Goal: Task Accomplishment & Management: Complete application form

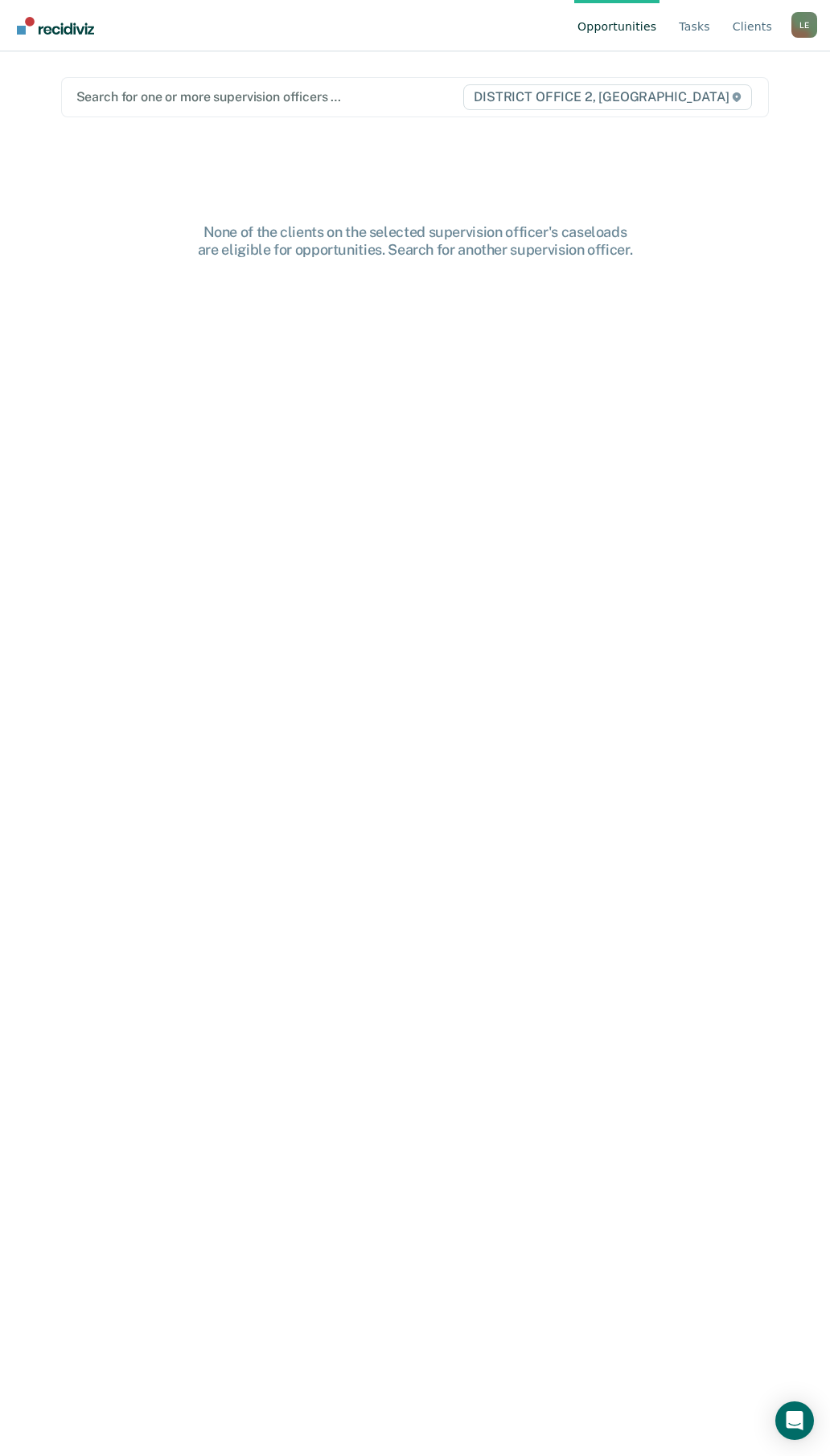
click at [798, 22] on div "L E" at bounding box center [803, 25] width 26 height 26
click at [705, 100] on link "Go to PSI Case Dashboard" at bounding box center [724, 101] width 134 height 13
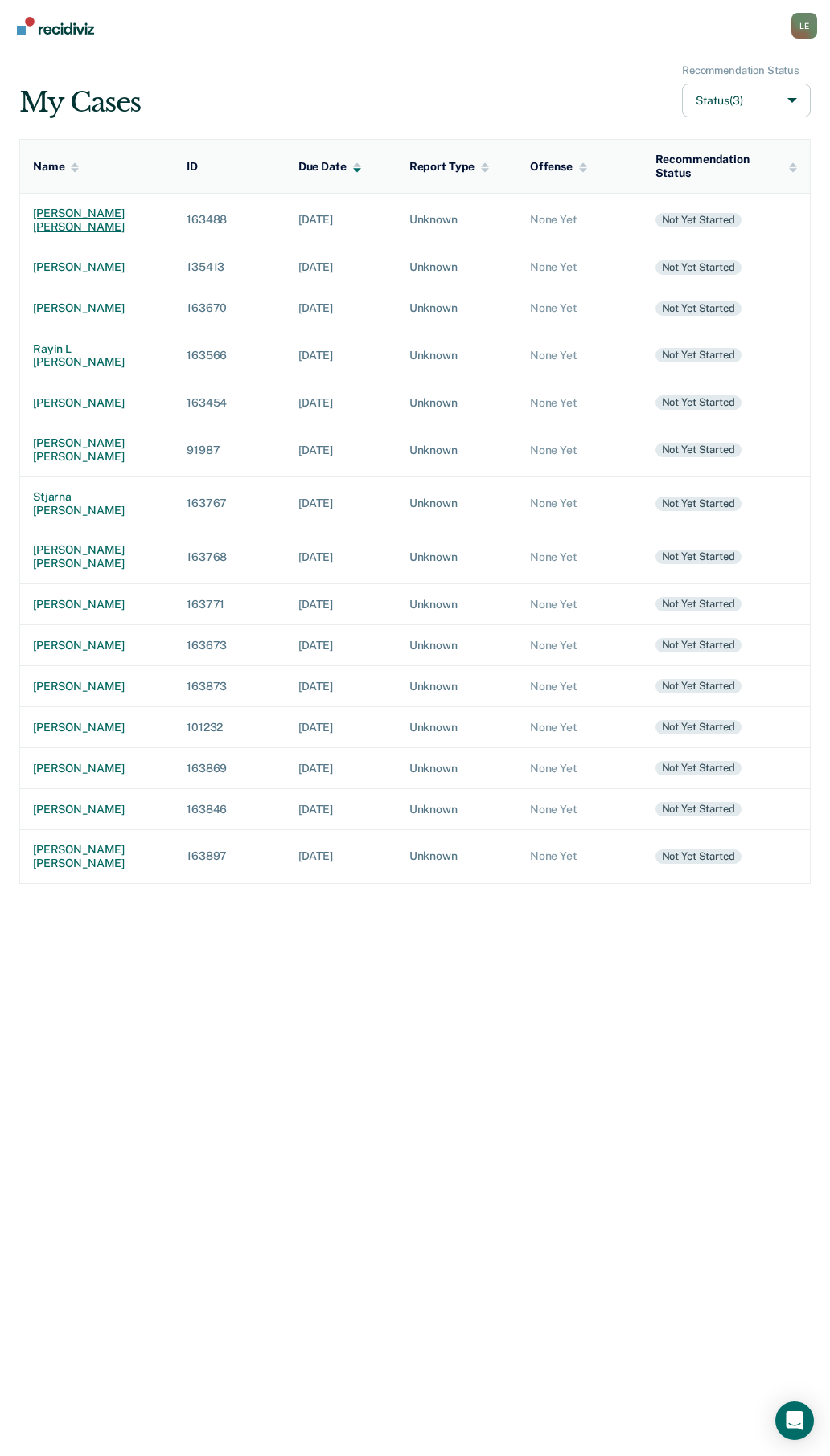
click at [81, 214] on div "[PERSON_NAME] [PERSON_NAME]" at bounding box center [96, 220] width 128 height 27
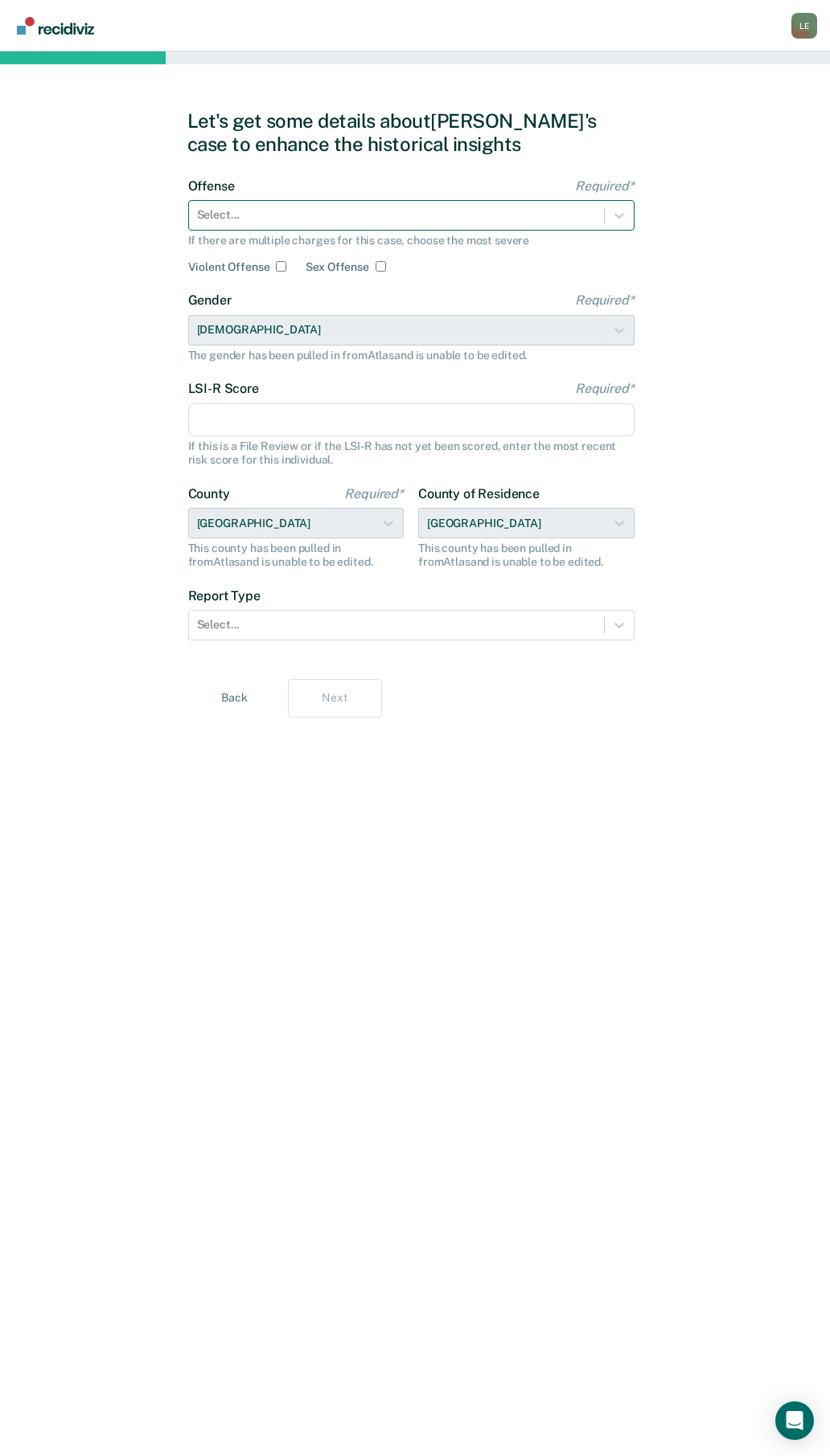
click at [245, 217] on div at bounding box center [396, 215] width 399 height 17
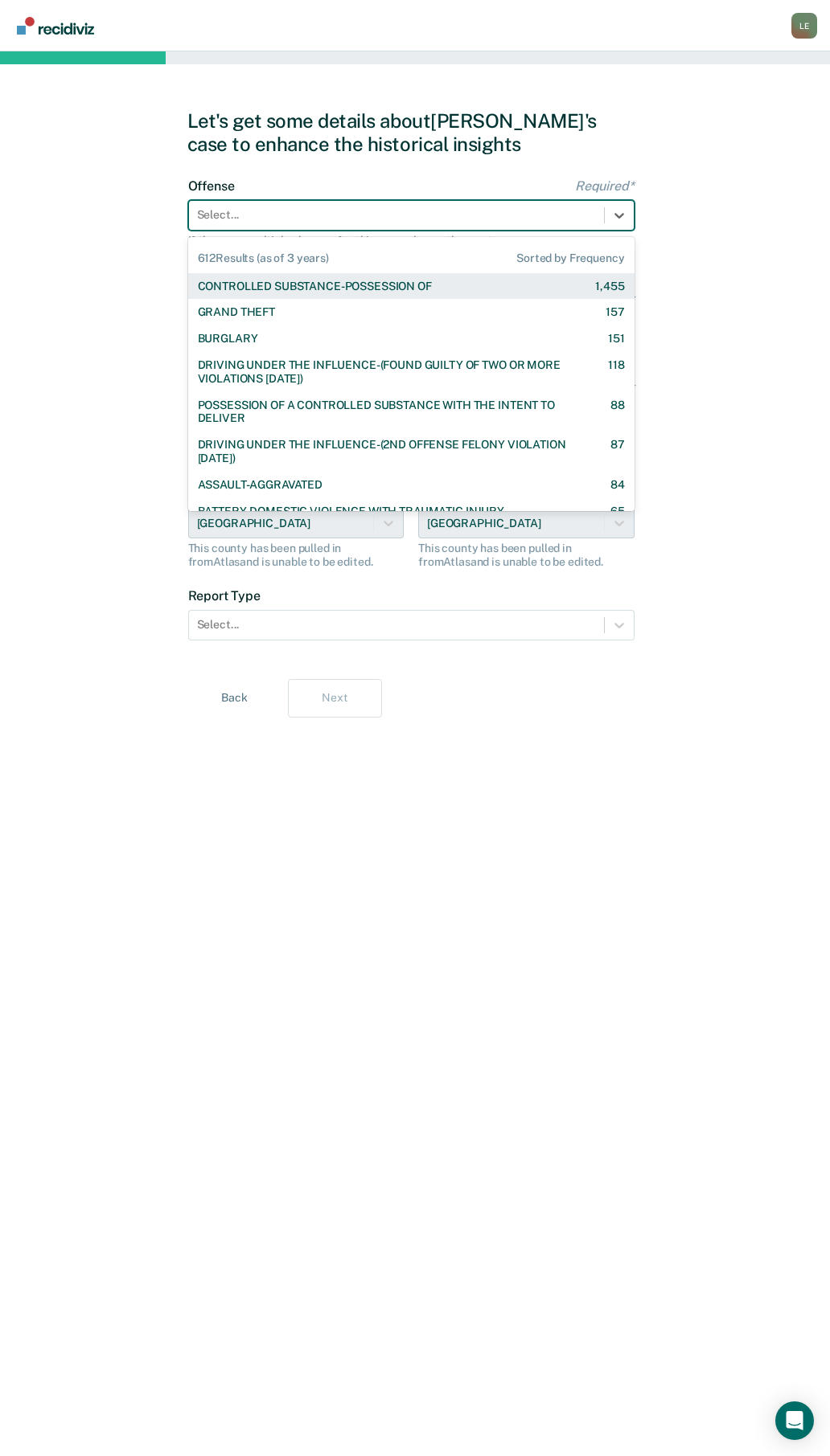
click at [255, 279] on div "CONTROLLED SUBSTANCE-POSSESSION OF" at bounding box center [315, 286] width 234 height 13
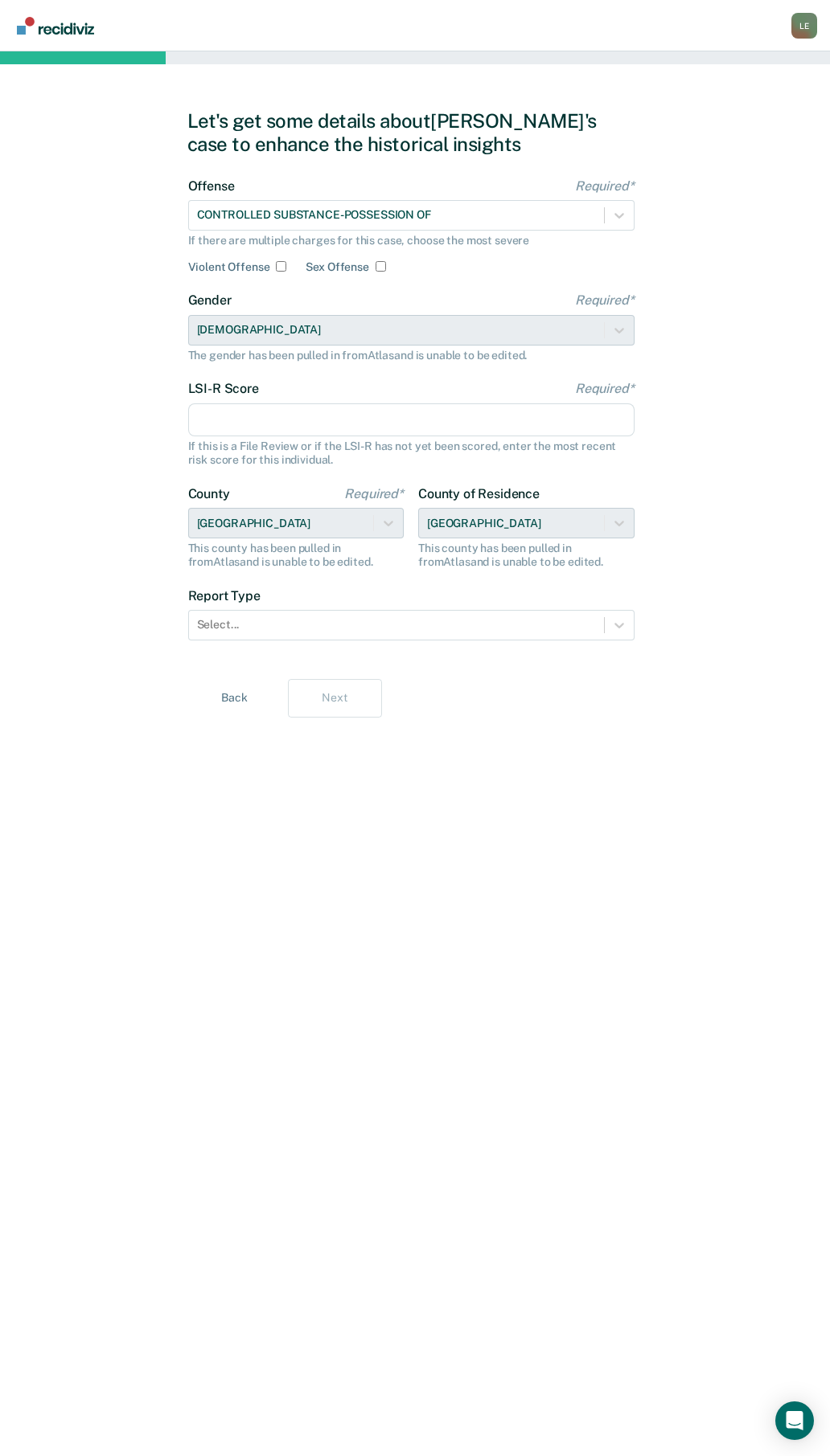
click at [301, 429] on input "LSI-R Score Required*" at bounding box center [411, 420] width 446 height 34
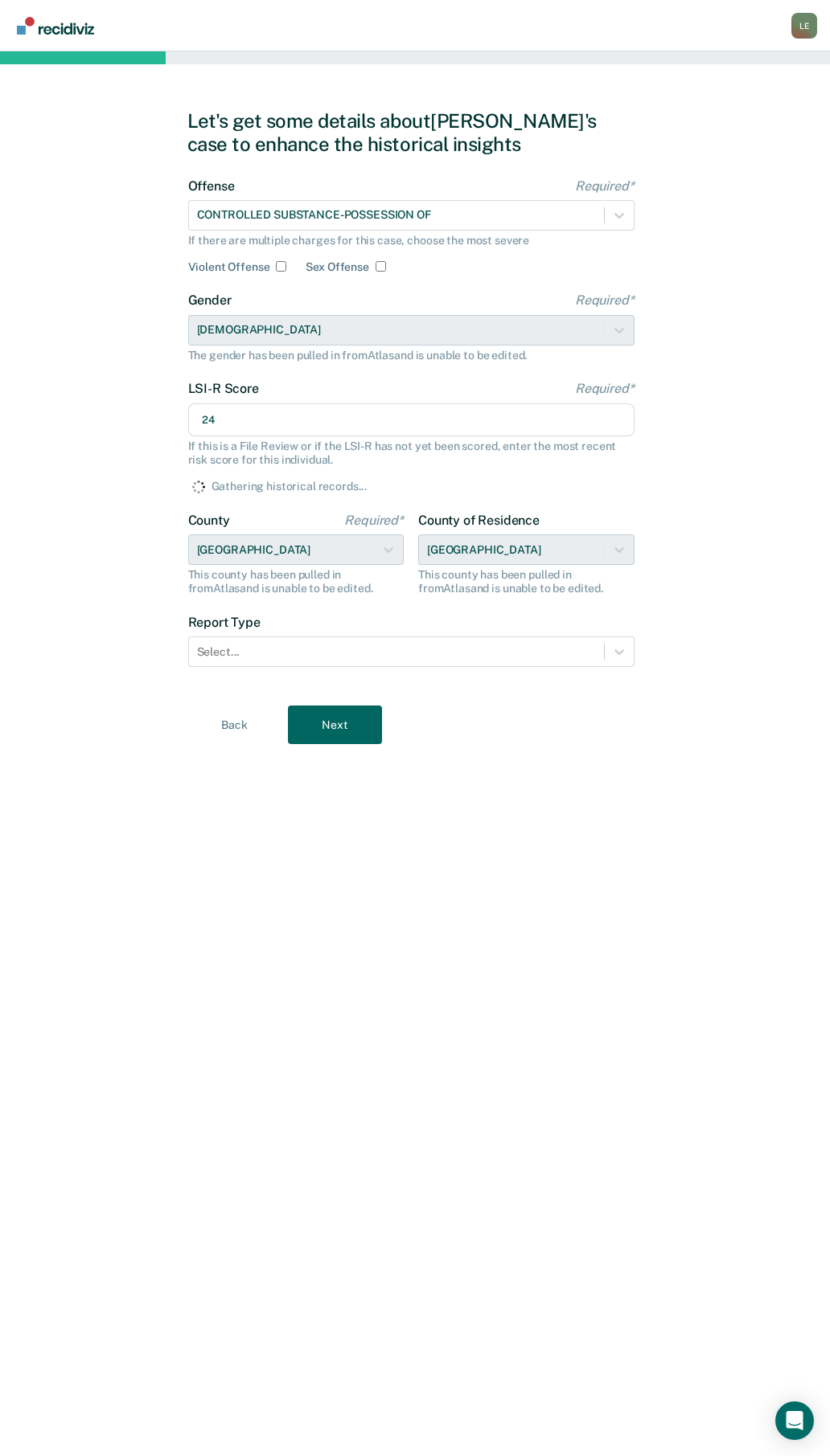
type input "24"
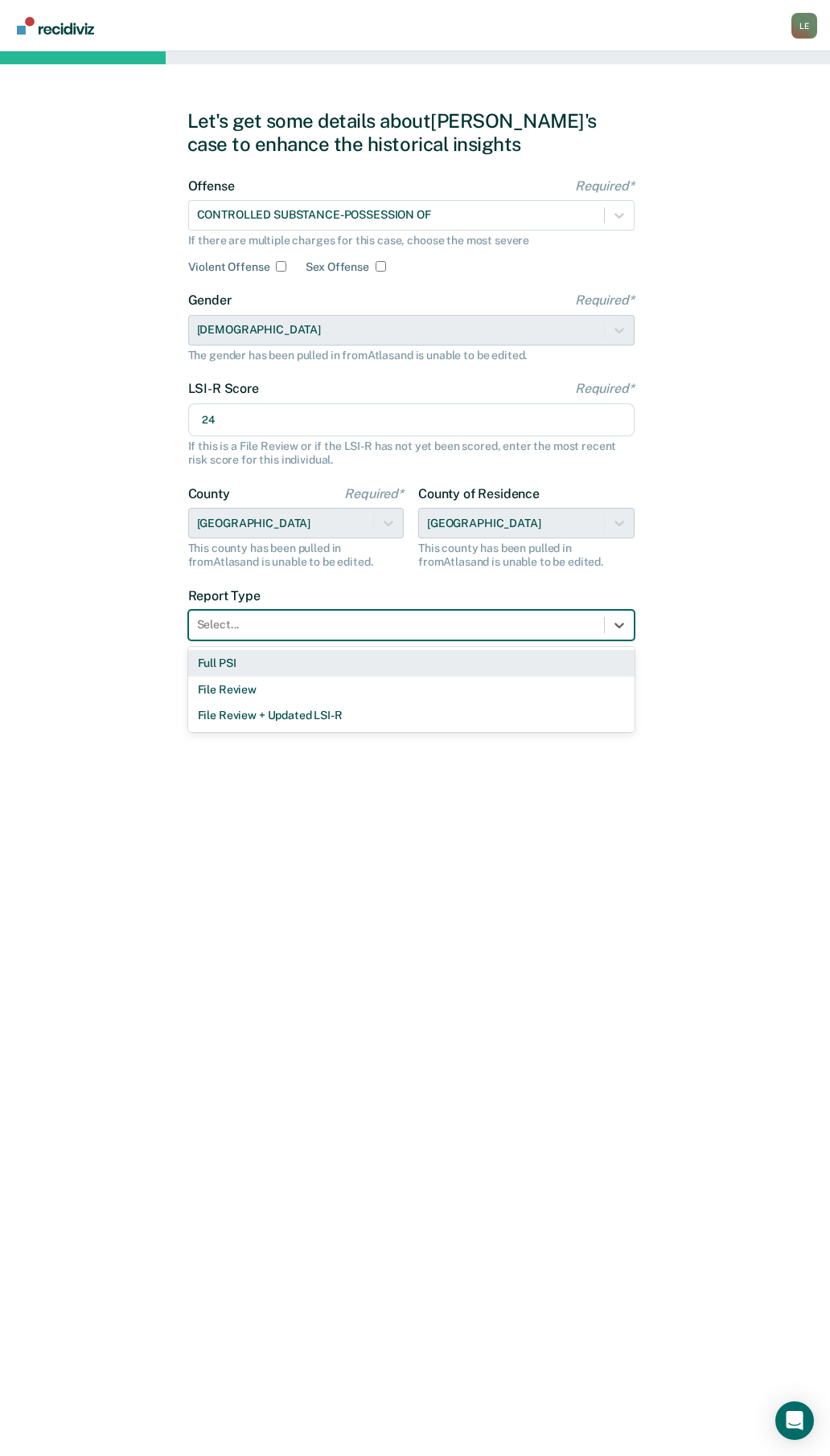
click at [269, 615] on div "Select..." at bounding box center [397, 624] width 415 height 23
click at [239, 672] on div "Full PSI" at bounding box center [411, 664] width 446 height 27
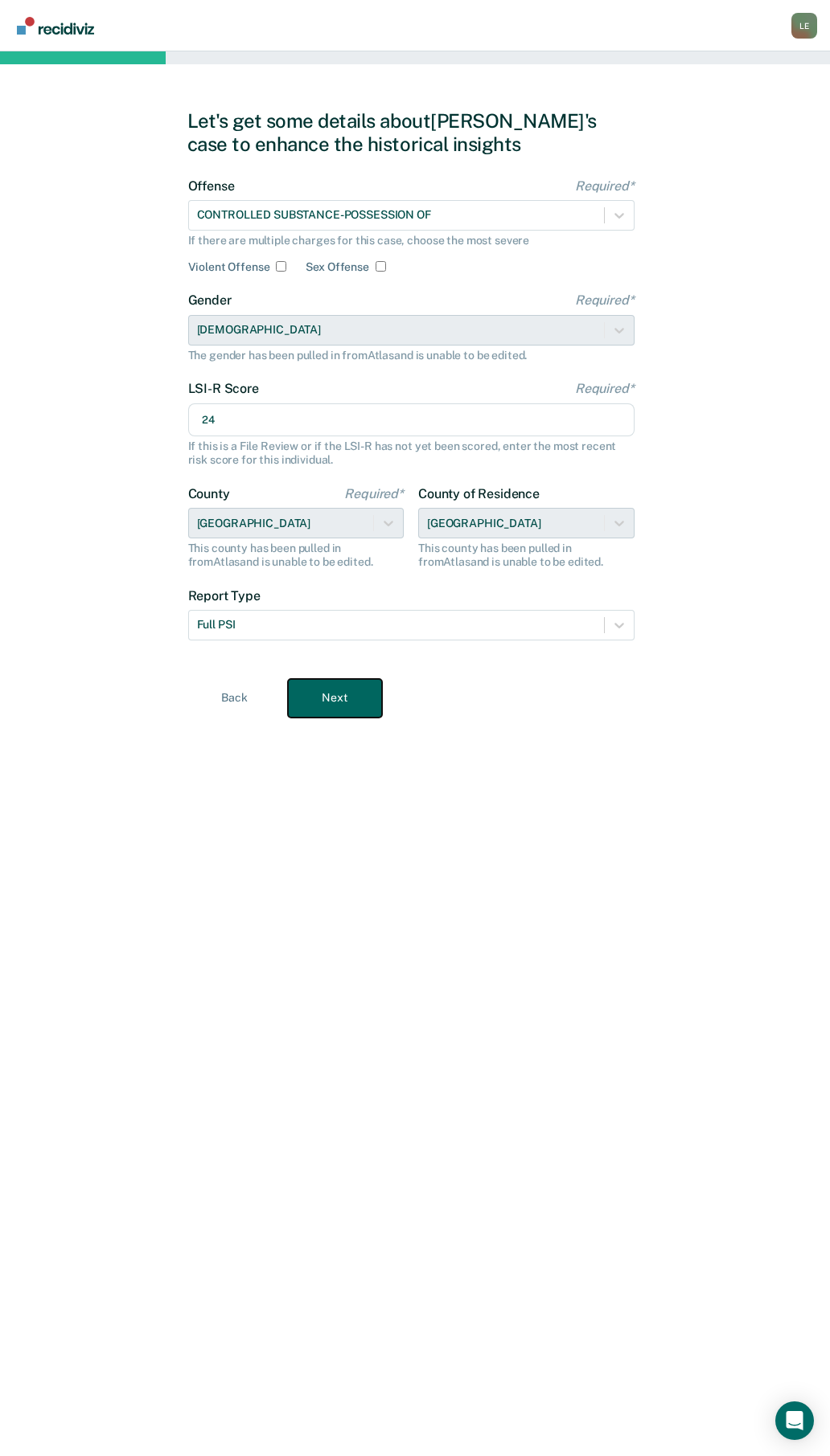
click at [353, 687] on button "Next" at bounding box center [335, 698] width 94 height 38
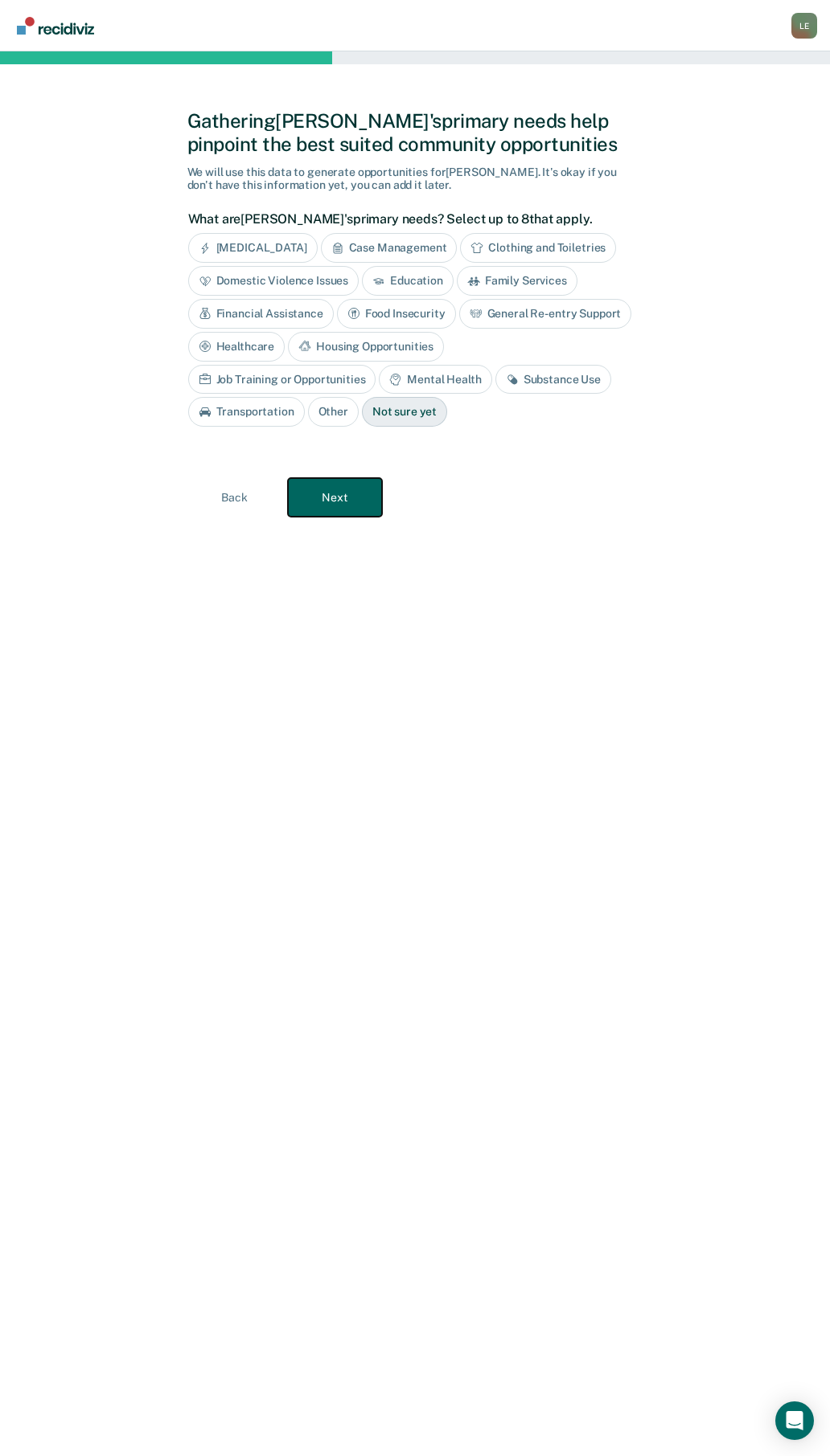
click at [343, 510] on button "Next" at bounding box center [335, 497] width 94 height 38
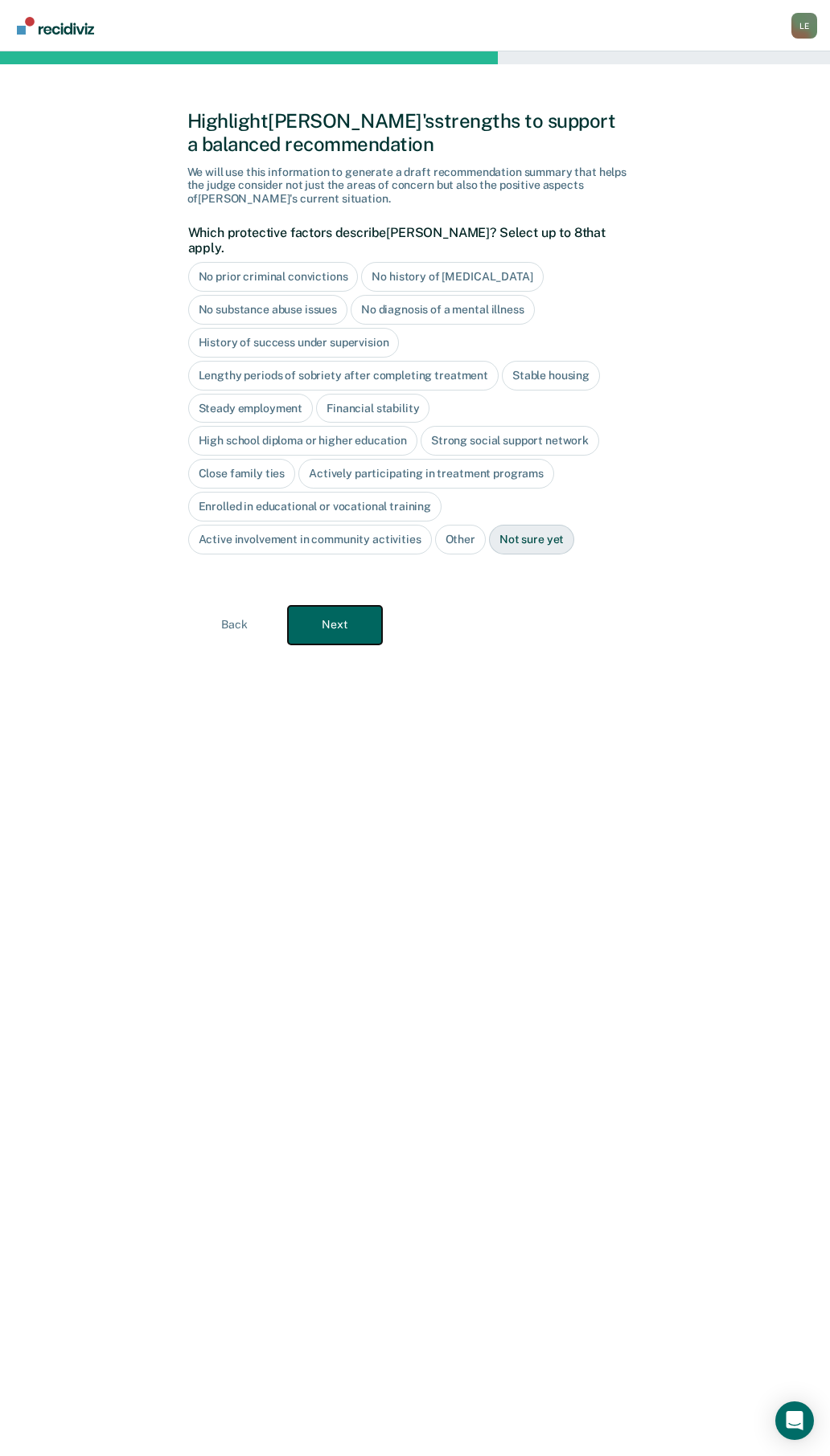
click at [336, 611] on button "Next" at bounding box center [335, 625] width 94 height 38
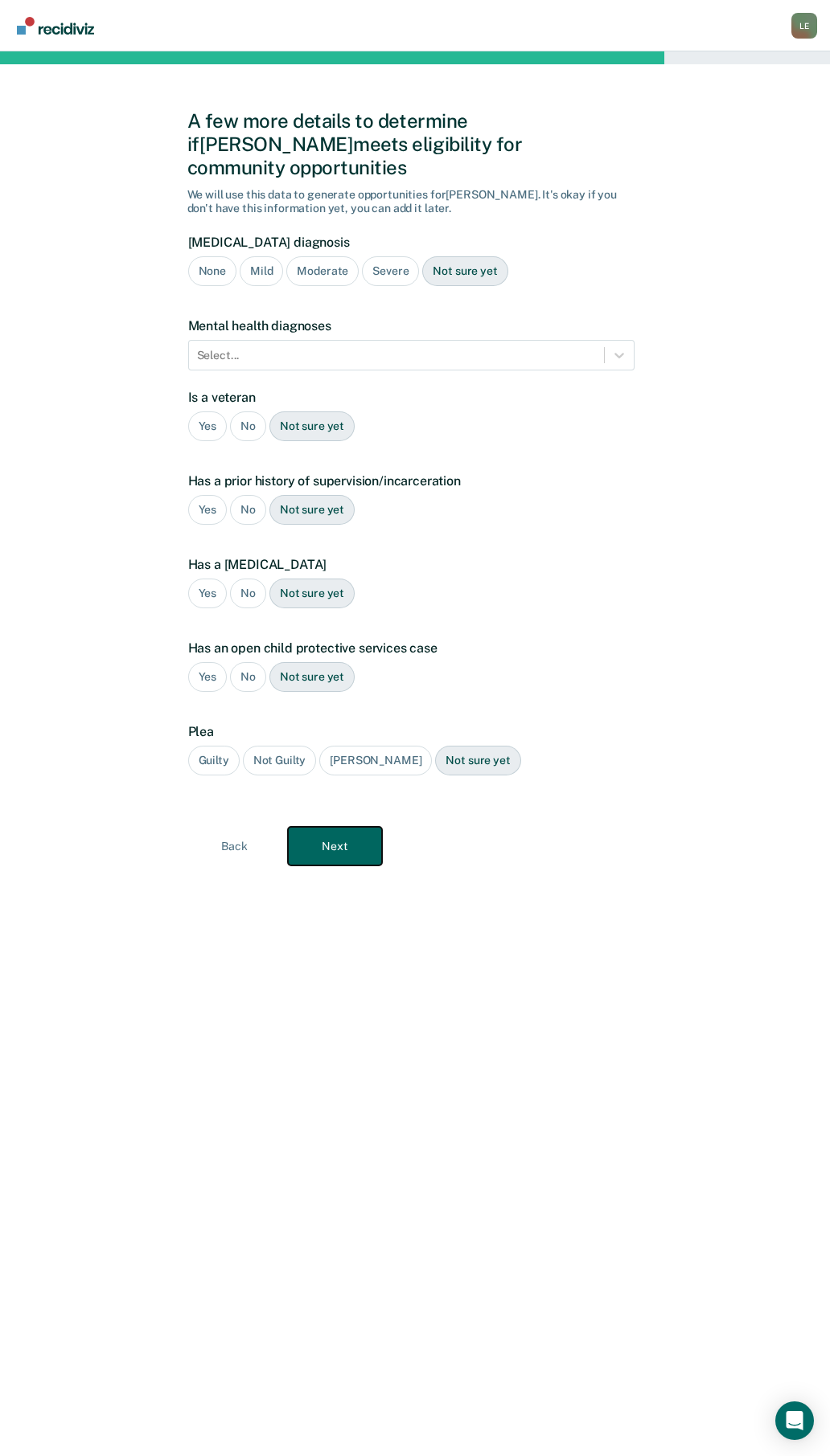
click at [337, 827] on button "Next" at bounding box center [335, 846] width 94 height 38
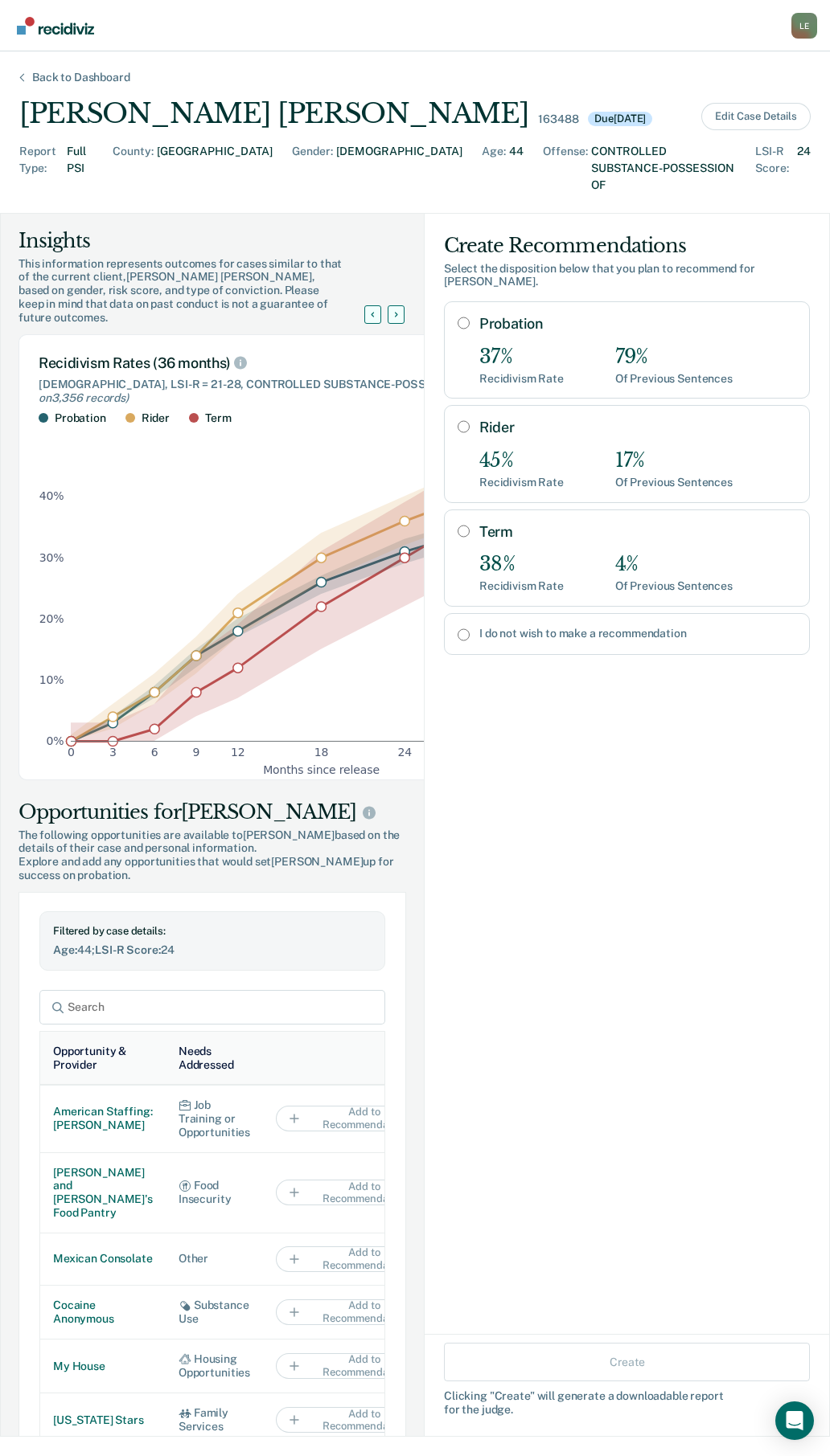
click at [457, 317] on input "Probation" at bounding box center [463, 323] width 12 height 12
radio input "true"
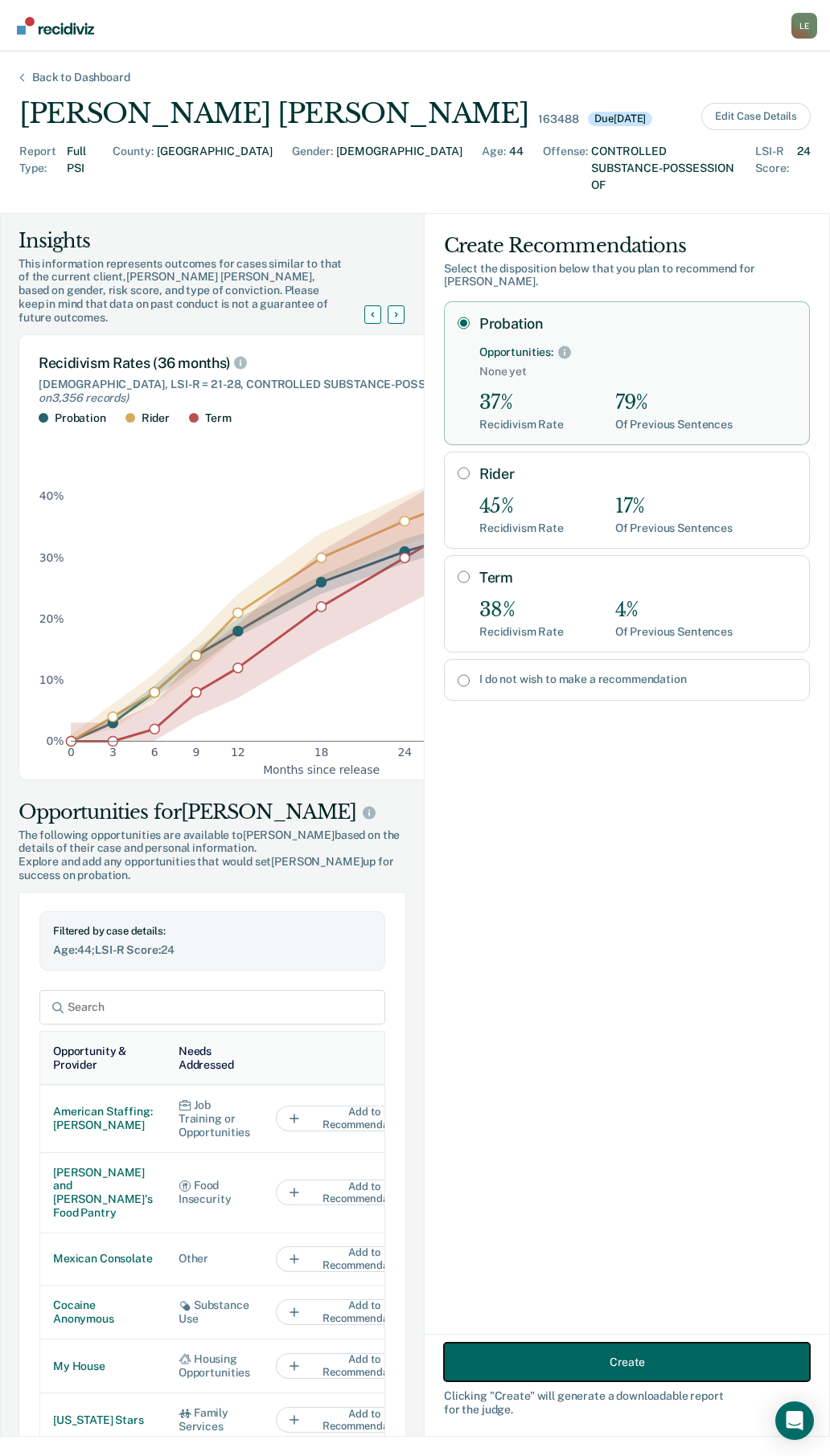
click at [556, 1345] on button "Create" at bounding box center [626, 1362] width 366 height 38
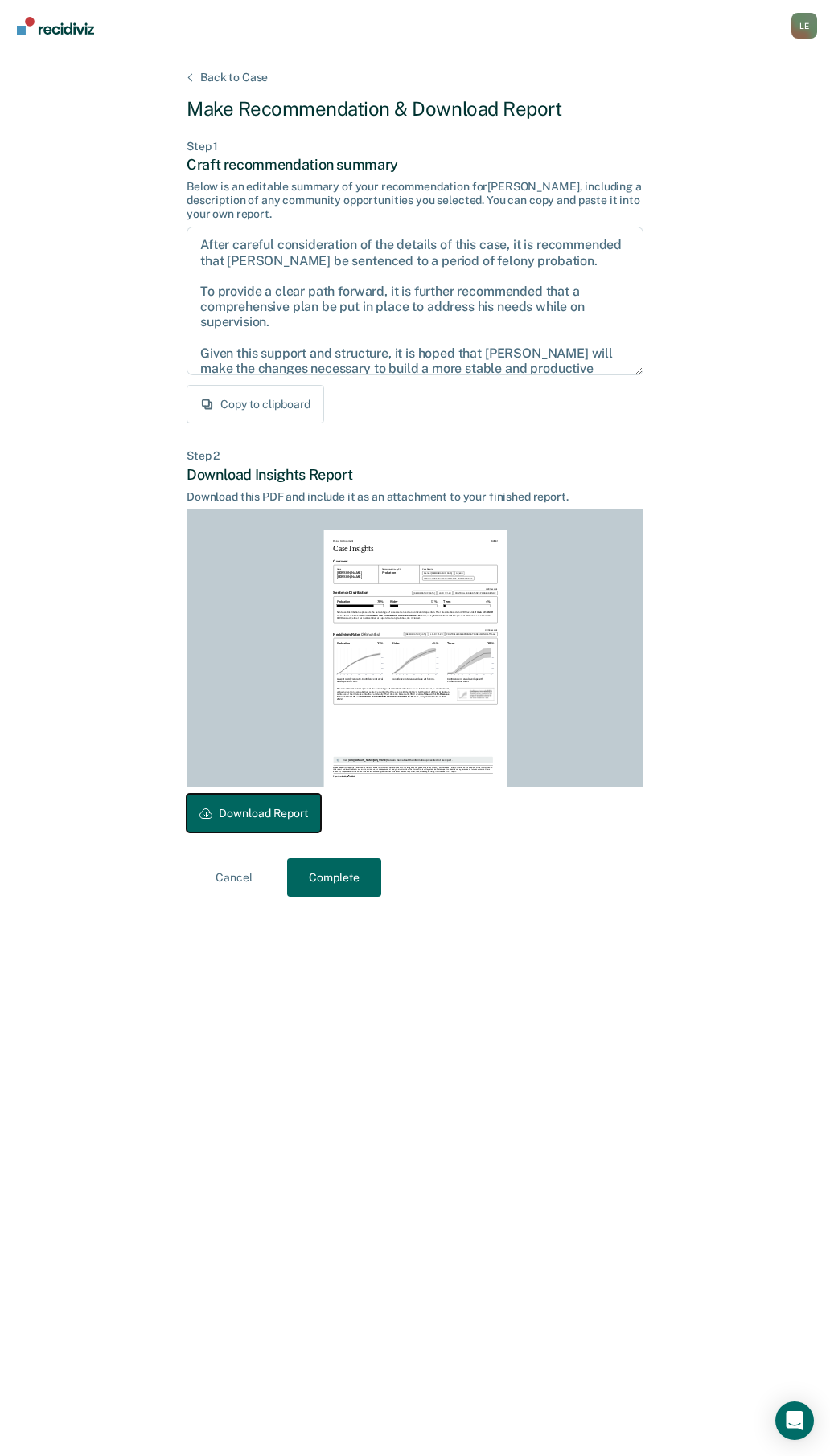
click at [267, 816] on button "Download Report" at bounding box center [254, 813] width 134 height 38
click at [328, 886] on button "Complete" at bounding box center [334, 878] width 94 height 38
